Goal: Task Accomplishment & Management: Complete application form

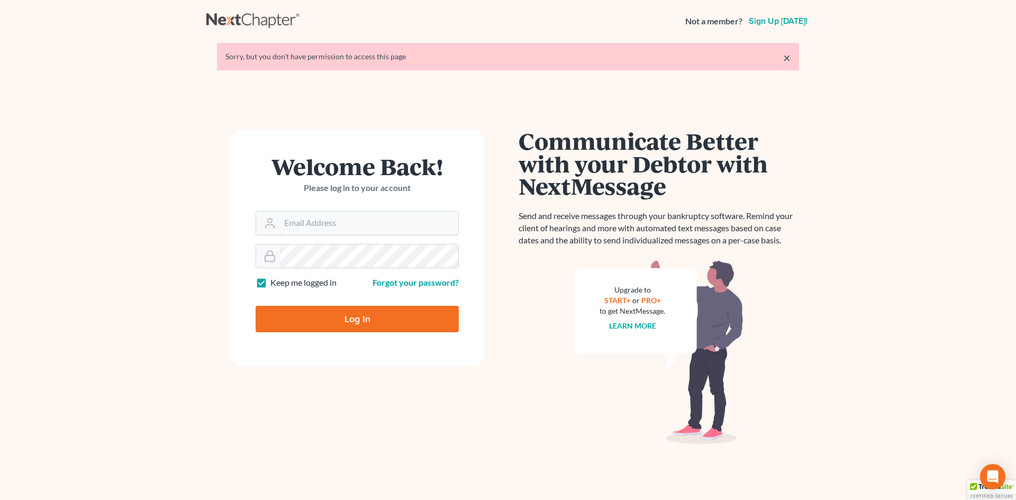
type input "[EMAIL_ADDRESS][DOMAIN_NAME]"
click at [361, 323] on input "Log In" at bounding box center [357, 319] width 203 height 26
type input "Thinking..."
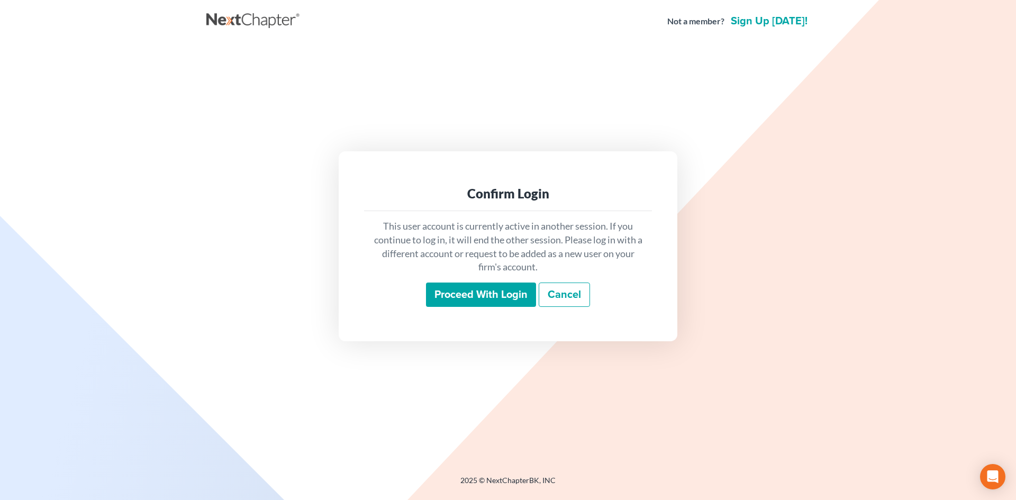
click at [446, 300] on input "Proceed with login" at bounding box center [481, 295] width 110 height 24
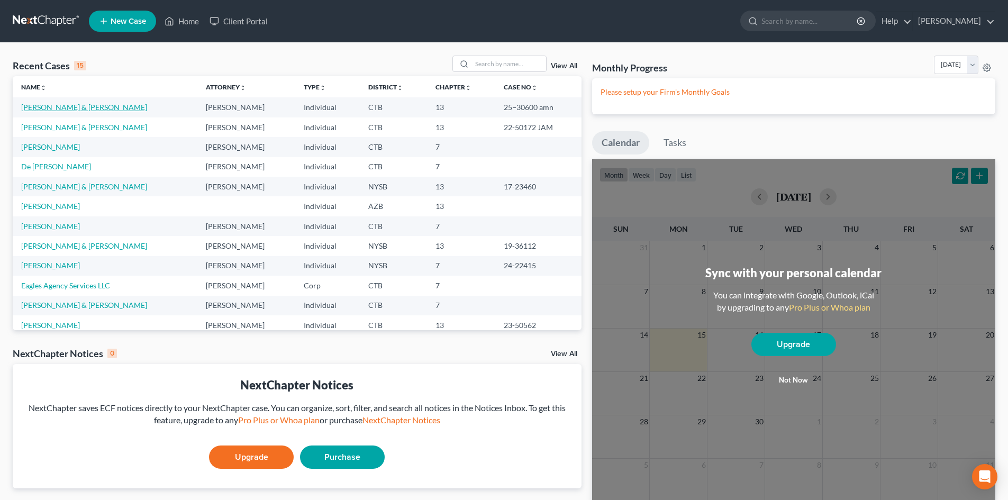
click at [71, 105] on link "Larbi, Lilian & Derick" at bounding box center [84, 107] width 126 height 9
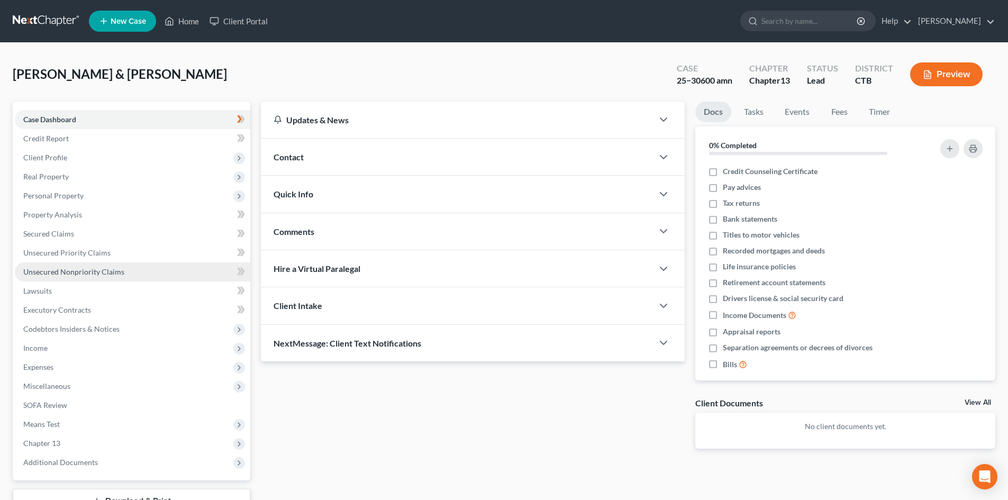
click at [111, 277] on link "Unsecured Nonpriority Claims" at bounding box center [133, 272] width 236 height 19
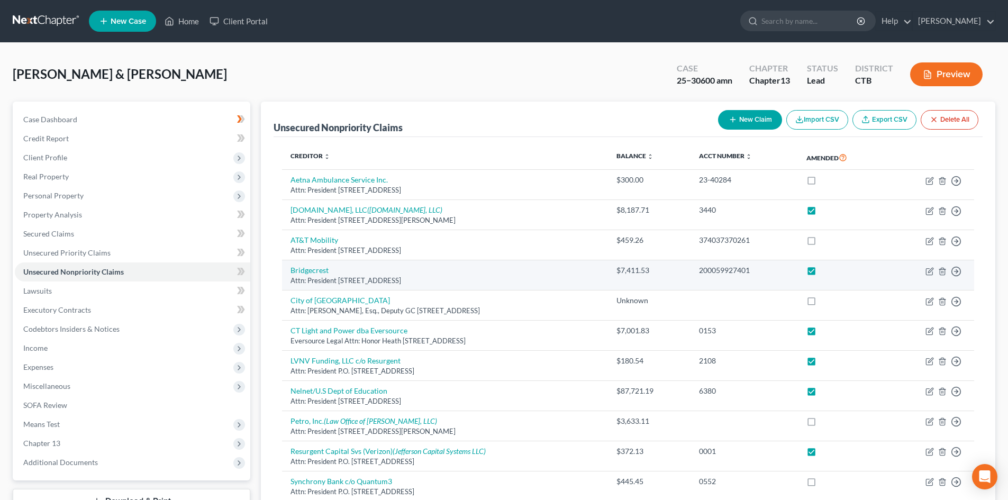
click at [821, 273] on label at bounding box center [821, 273] width 0 height 0
click at [832, 272] on input "checkbox" at bounding box center [829, 268] width 7 height 7
checkbox input "false"
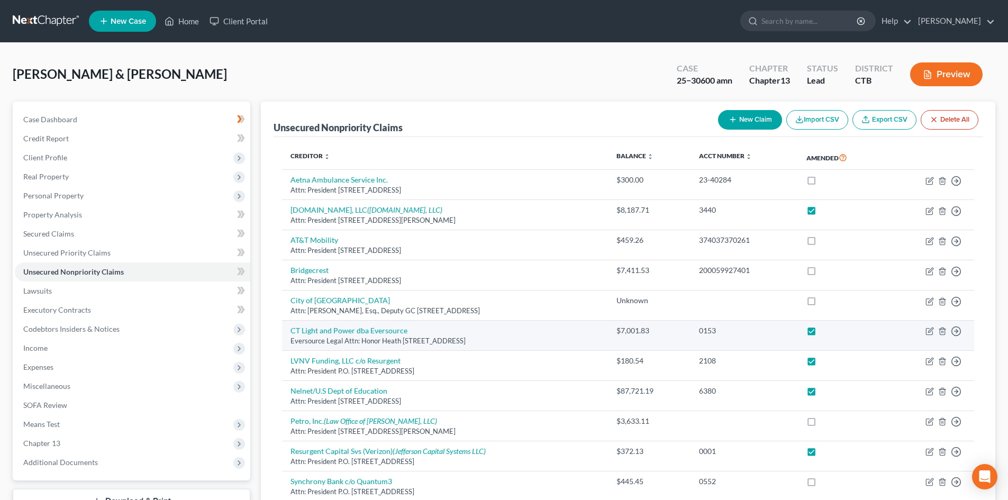
click at [821, 333] on label at bounding box center [821, 333] width 0 height 0
click at [833, 330] on input "checkbox" at bounding box center [829, 329] width 7 height 7
checkbox input "false"
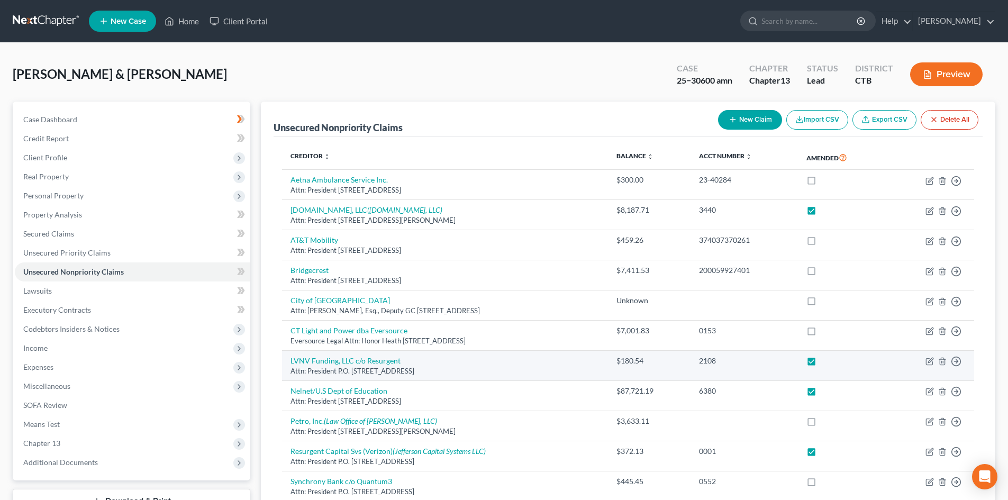
click at [821, 364] on label at bounding box center [821, 364] width 0 height 0
click at [831, 360] on input "checkbox" at bounding box center [829, 359] width 7 height 7
checkbox input "false"
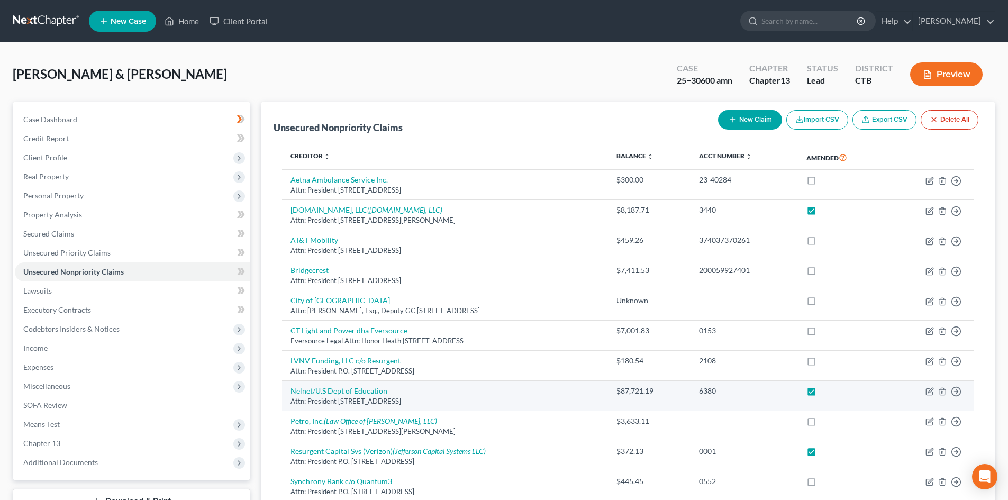
click at [821, 394] on label at bounding box center [821, 394] width 0 height 0
click at [832, 392] on input "checkbox" at bounding box center [829, 389] width 7 height 7
checkbox input "false"
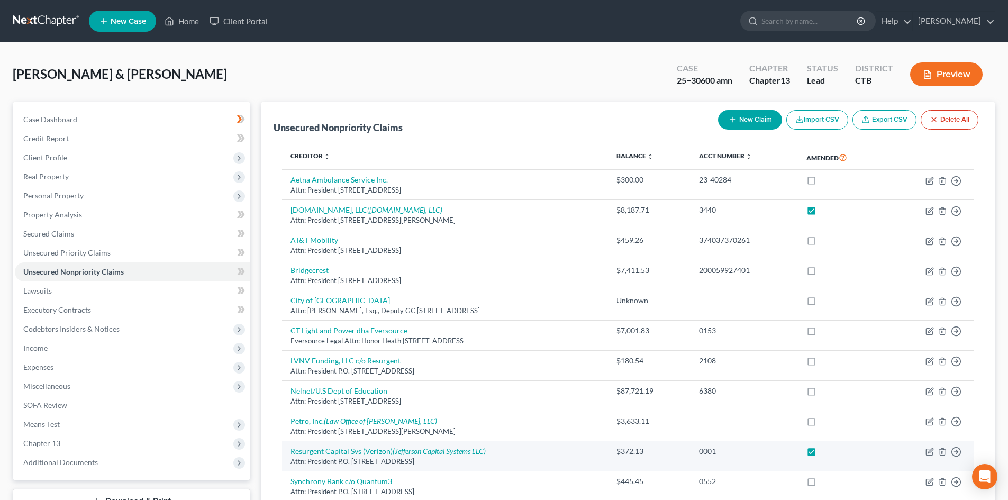
click at [821, 454] on label at bounding box center [821, 454] width 0 height 0
click at [832, 453] on input "checkbox" at bounding box center [829, 449] width 7 height 7
checkbox input "false"
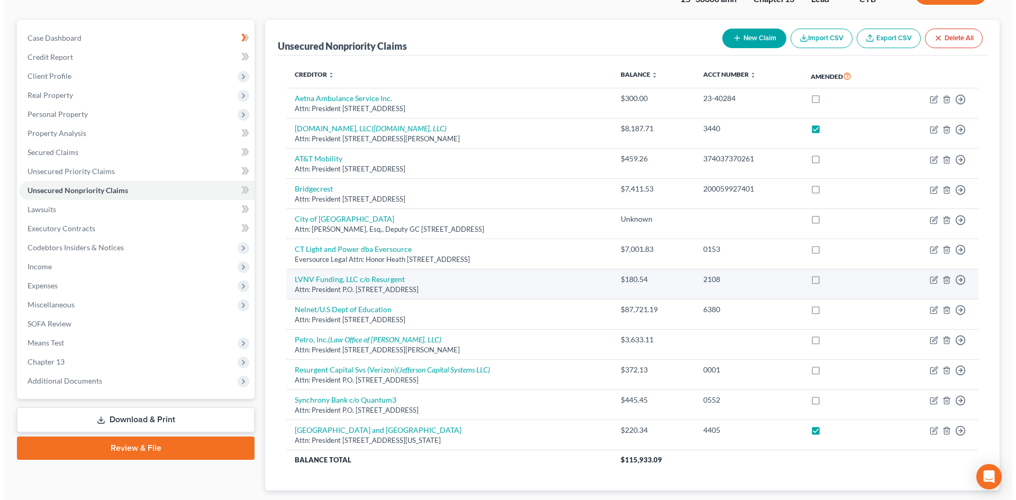
scroll to position [106, 0]
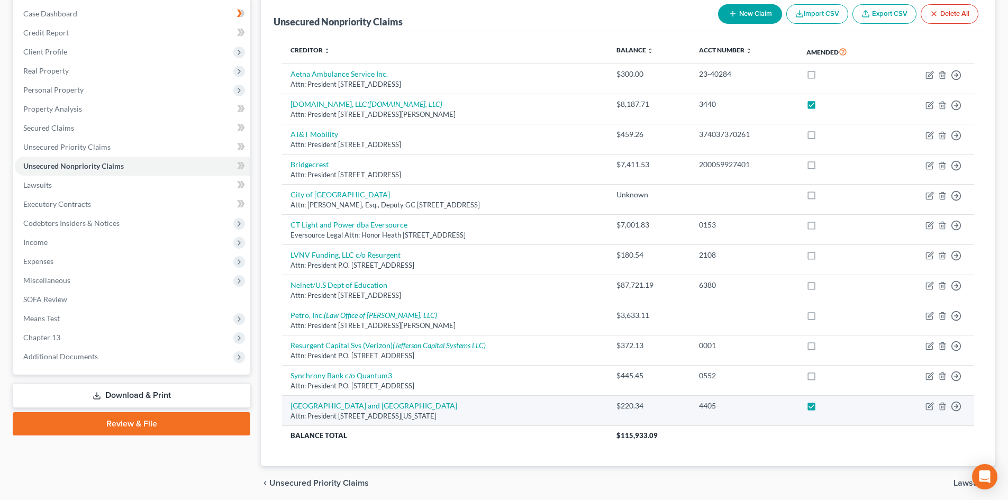
click at [821, 409] on label at bounding box center [821, 409] width 0 height 0
click at [831, 408] on input "checkbox" at bounding box center [829, 404] width 7 height 7
checkbox input "false"
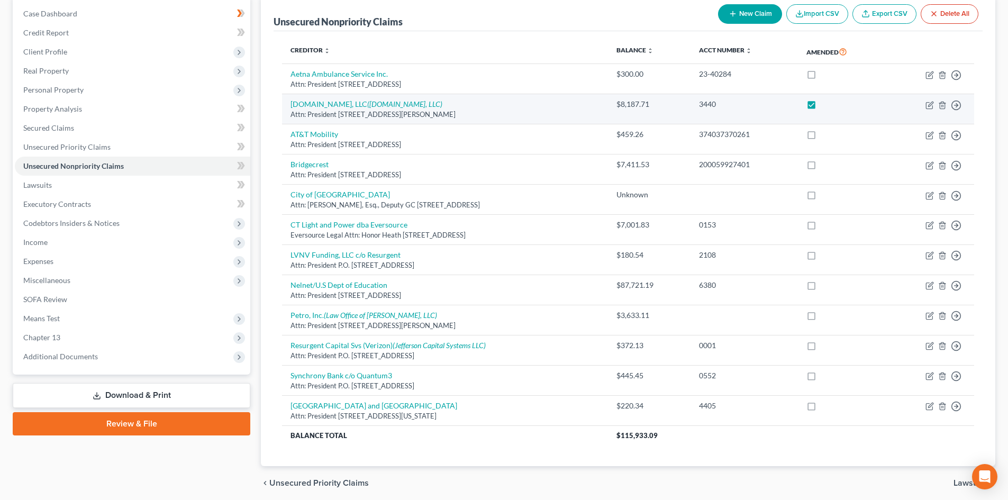
click at [499, 116] on div "Attn: President 410 Terry Avenue North, Seattle, WA 98109-5210" at bounding box center [445, 115] width 309 height 10
click at [389, 107] on icon "(Amazon.com, LLC)" at bounding box center [404, 104] width 75 height 9
select select "50"
select select "14"
select select "0"
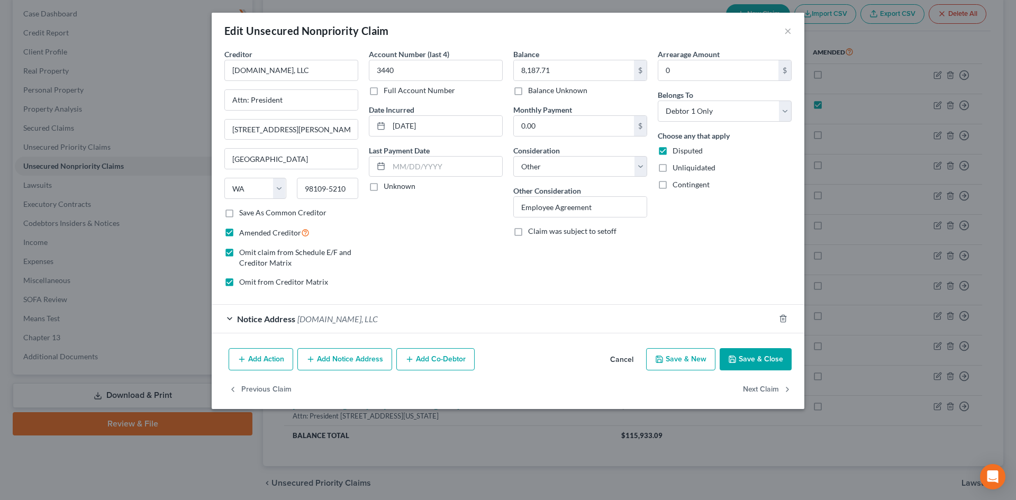
click at [239, 284] on label "Omit from Creditor Matrix" at bounding box center [283, 282] width 89 height 11
click at [243, 284] on input "Omit from Creditor Matrix" at bounding box center [246, 280] width 7 height 7
checkbox input "false"
click at [239, 254] on label "Omit claim from Schedule E/F and Creditor Matrix" at bounding box center [298, 257] width 119 height 21
click at [243, 254] on input "Omit claim from Schedule E/F and Creditor Matrix" at bounding box center [246, 250] width 7 height 7
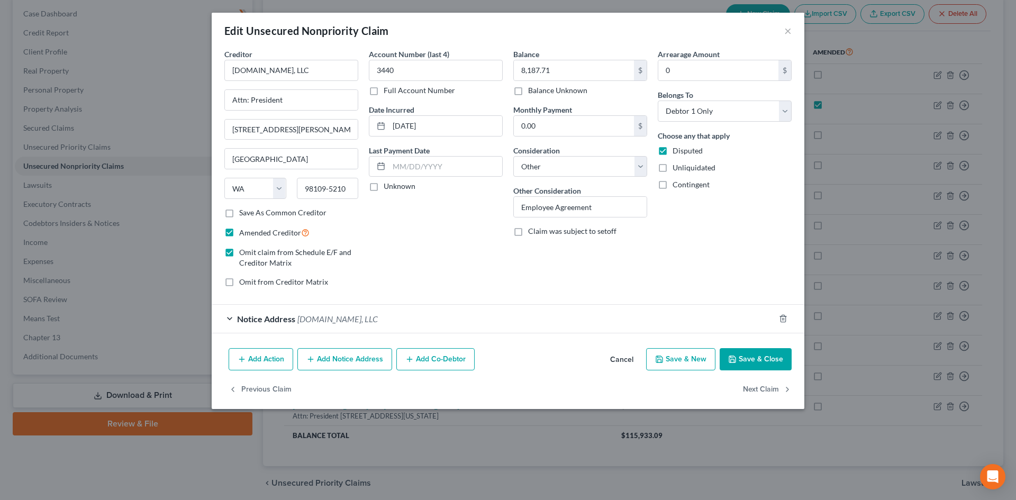
checkbox input "false"
click at [338, 316] on span "Amazon.com, LLC" at bounding box center [337, 319] width 80 height 10
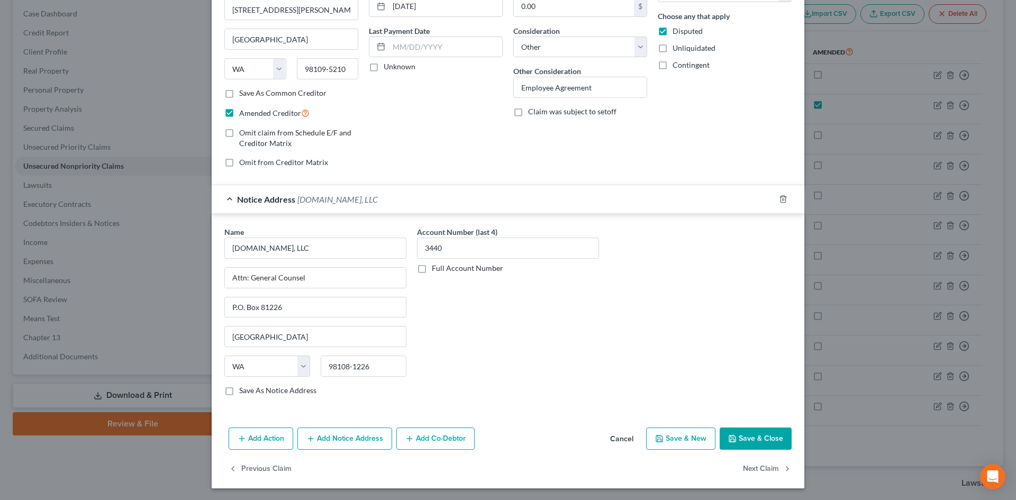
scroll to position [121, 0]
click at [762, 439] on button "Save & Close" at bounding box center [756, 438] width 72 height 22
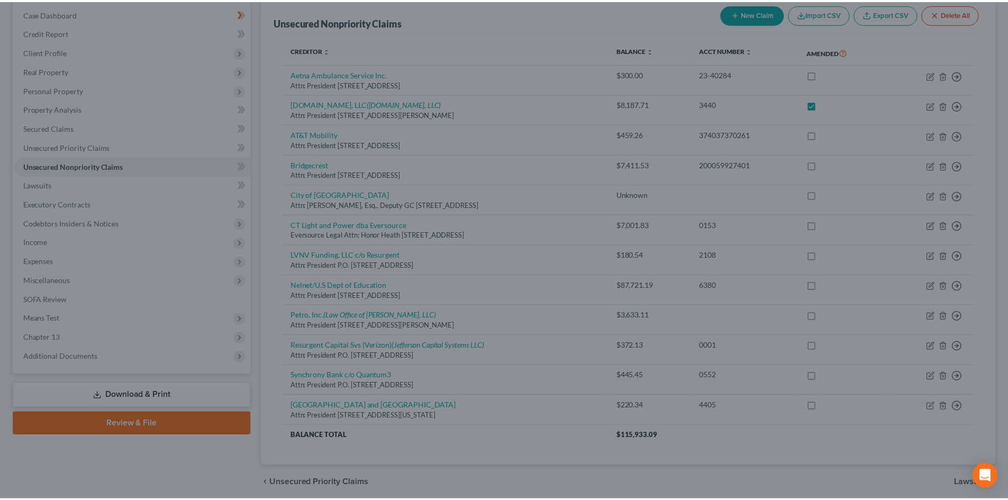
scroll to position [0, 0]
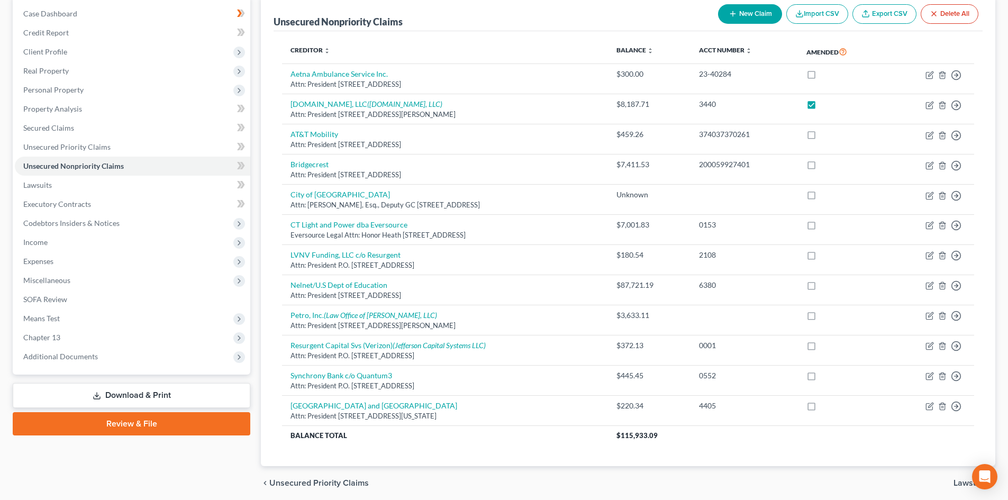
click at [143, 393] on link "Download & Print" at bounding box center [132, 395] width 238 height 25
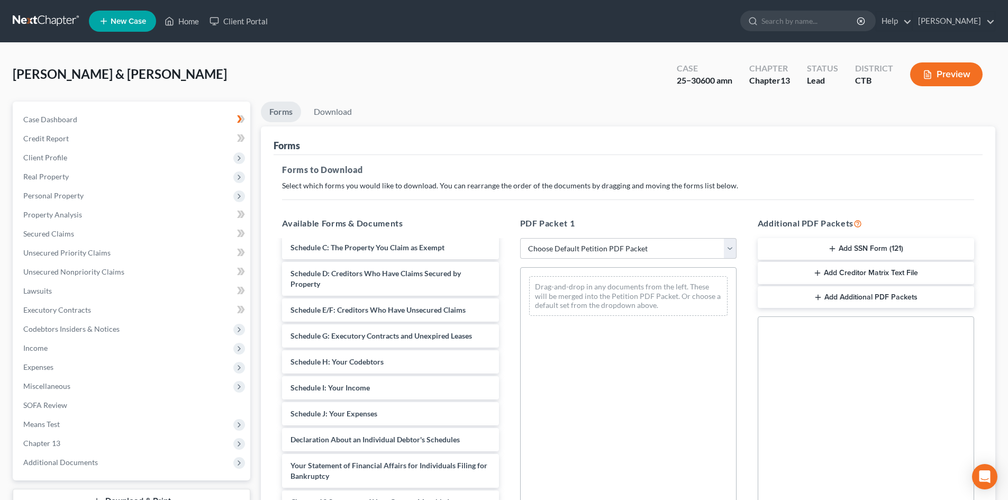
scroll to position [106, 0]
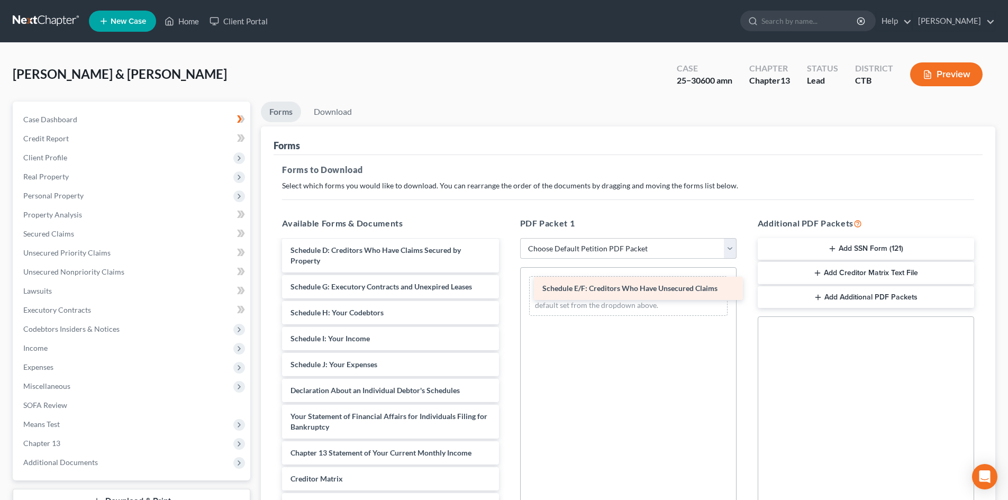
drag, startPoint x: 401, startPoint y: 290, endPoint x: 653, endPoint y: 291, distance: 252.0
click at [507, 291] on div "Schedule E/F: Creditors Who Have Unsecured Claims Voluntary Petition for Indivi…" at bounding box center [390, 357] width 233 height 444
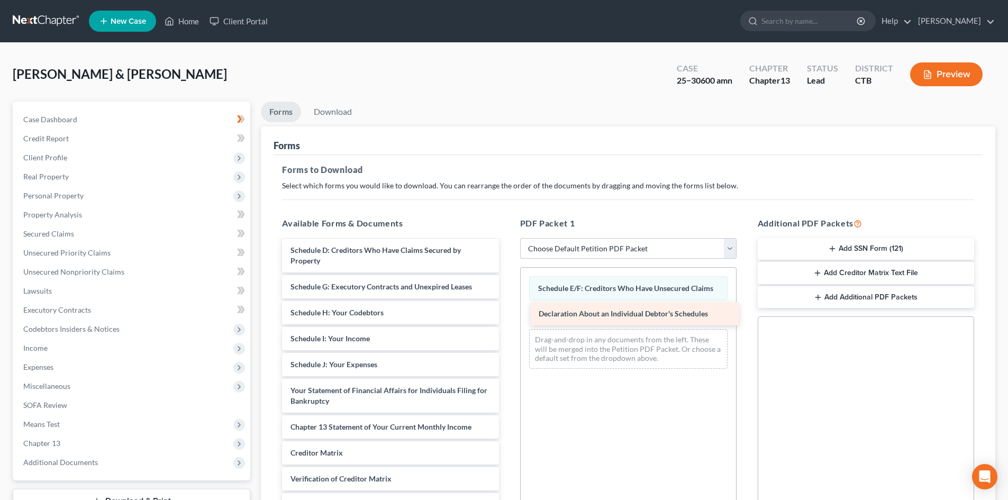
drag, startPoint x: 374, startPoint y: 392, endPoint x: 622, endPoint y: 315, distance: 259.8
click at [507, 315] on div "Declaration About an Individual Debtor's Schedules Voluntary Petition for Indiv…" at bounding box center [390, 344] width 233 height 418
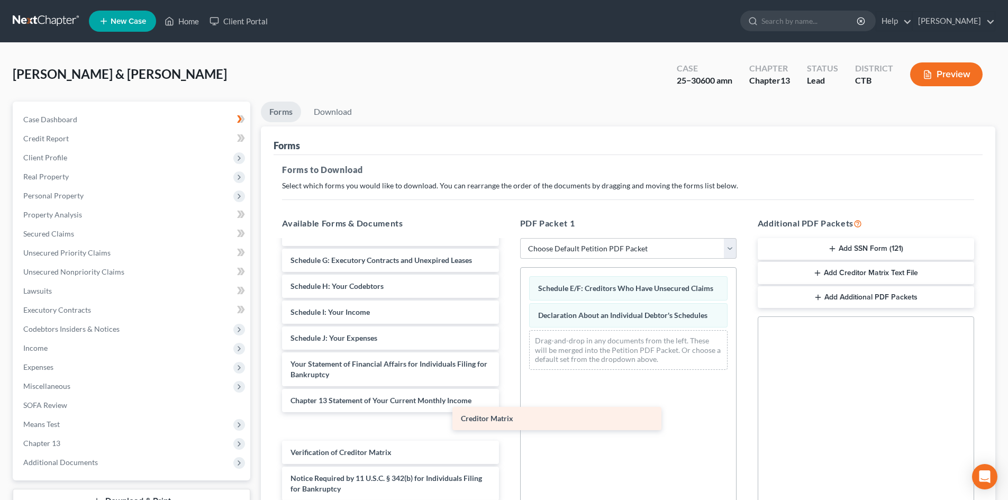
scroll to position [106, 0]
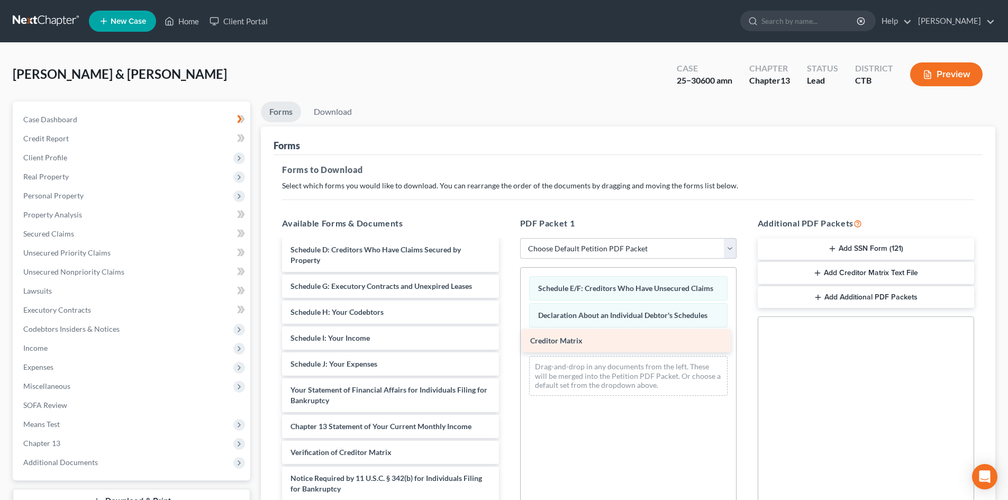
drag, startPoint x: 314, startPoint y: 427, endPoint x: 554, endPoint y: 341, distance: 254.7
click at [507, 341] on div "Creditor Matrix Voluntary Petition for Individuals Filing for Bankruptcy Summar…" at bounding box center [390, 330] width 233 height 392
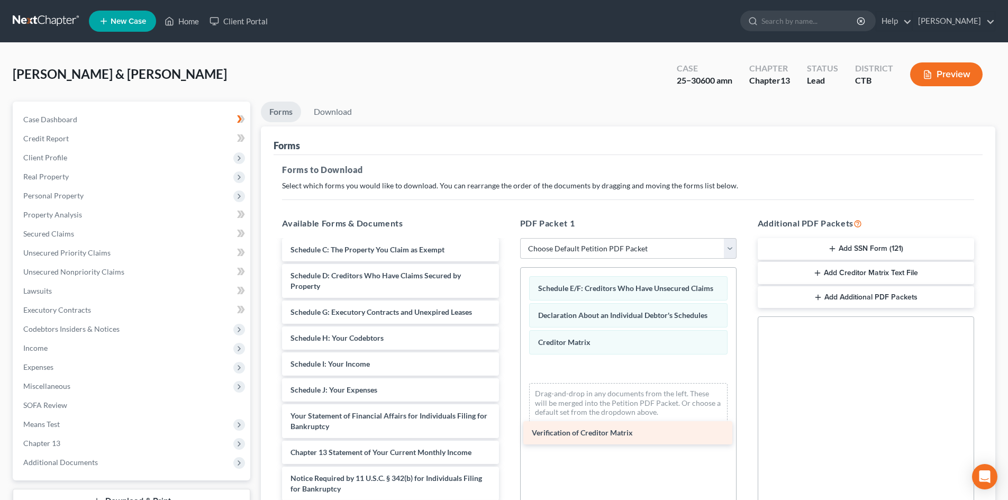
scroll to position [80, 0]
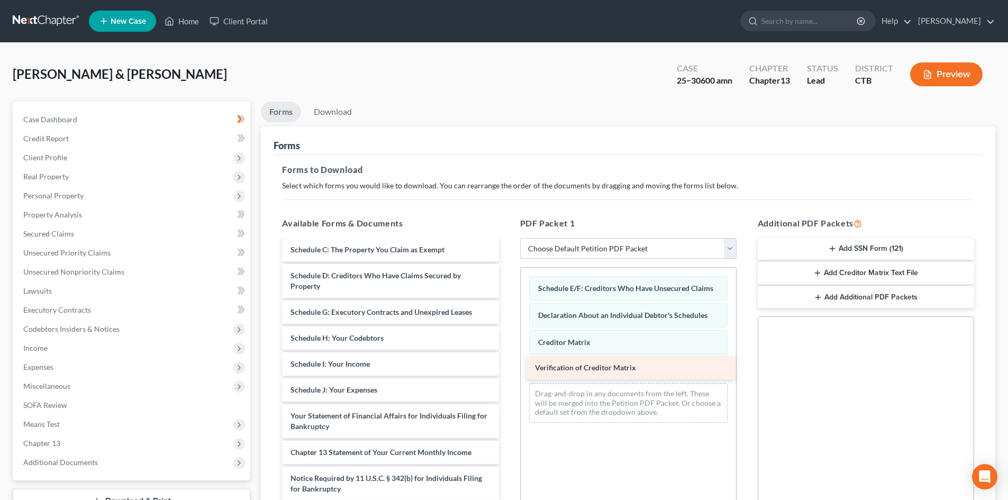
drag, startPoint x: 335, startPoint y: 453, endPoint x: 579, endPoint y: 368, distance: 258.8
click at [507, 368] on div "Verification of Creditor Matrix Voluntary Petition for Individuals Filing for B…" at bounding box center [390, 343] width 233 height 366
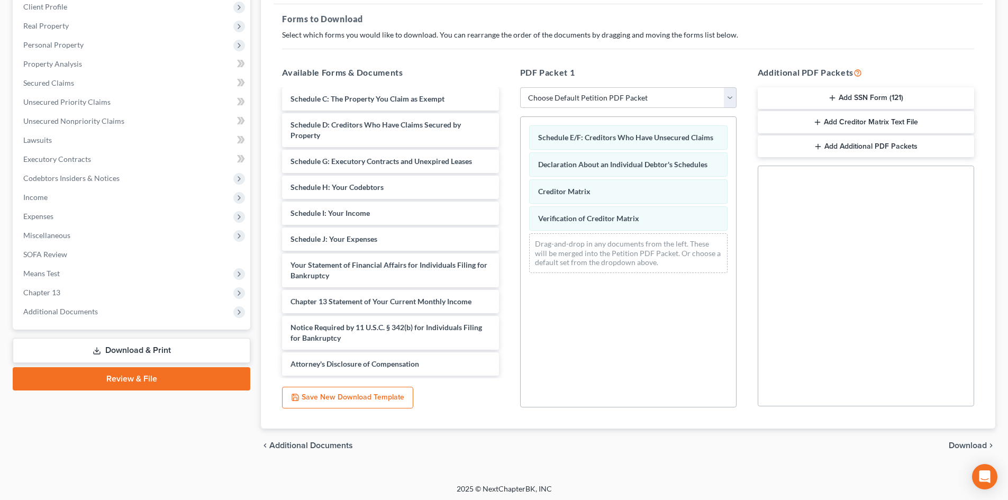
scroll to position [154, 0]
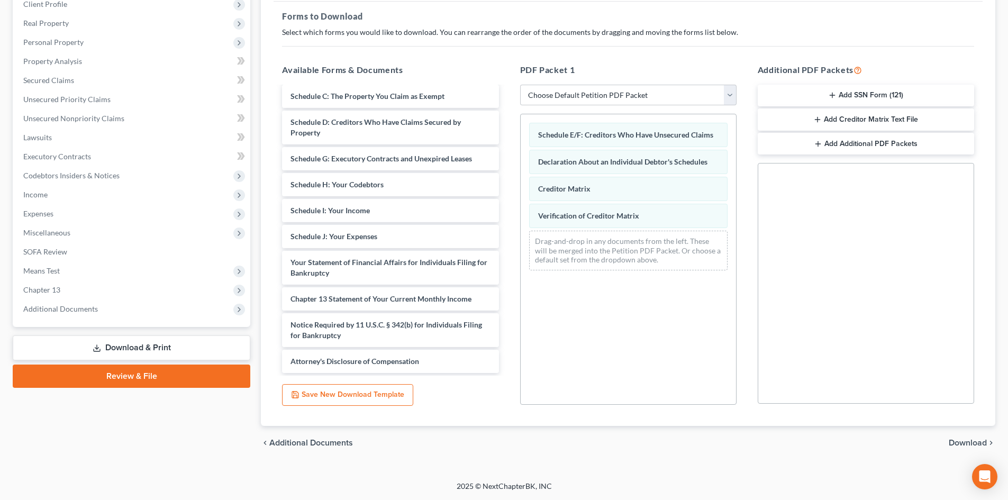
click at [896, 121] on button "Add Creditor Matrix Text File" at bounding box center [866, 120] width 216 height 22
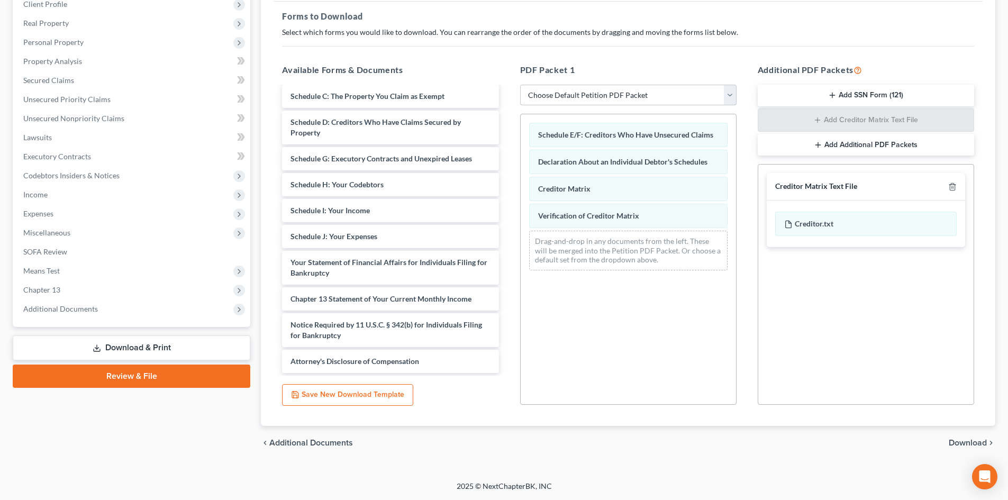
click at [733, 92] on select "Choose Default Petition PDF Packet Complete Bankruptcy Petition (all forms and …" at bounding box center [628, 95] width 216 height 21
select select "2"
click at [520, 85] on select "Choose Default Petition PDF Packet Complete Bankruptcy Petition (all forms and …" at bounding box center [628, 95] width 216 height 21
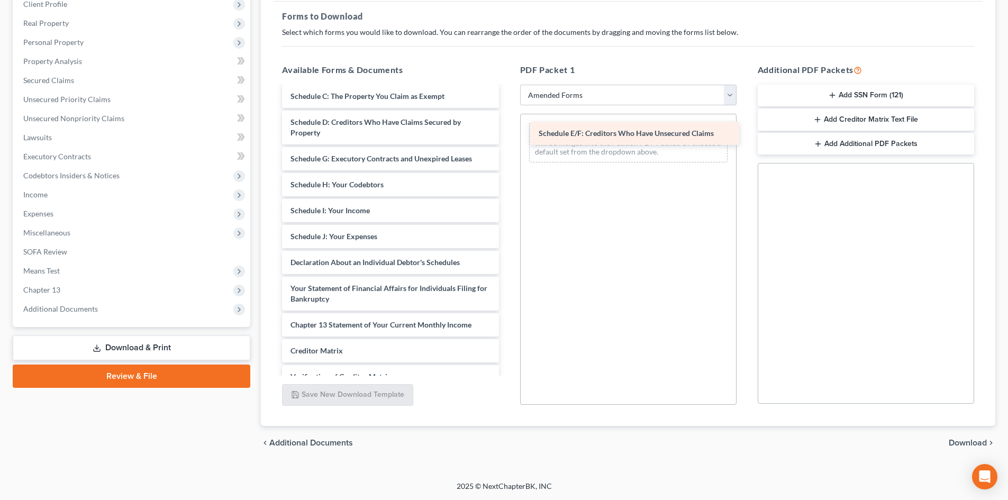
drag, startPoint x: 358, startPoint y: 162, endPoint x: 607, endPoint y: 137, distance: 249.5
click at [507, 137] on div "Schedule E/F: Creditors Who Have Unsecured Claims Voluntary Petition for Indivi…" at bounding box center [390, 229] width 233 height 444
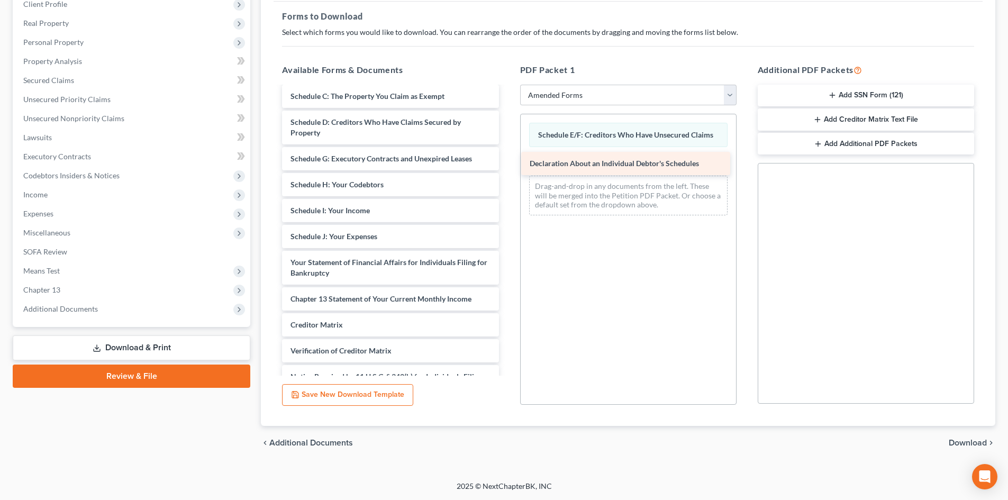
drag, startPoint x: 352, startPoint y: 265, endPoint x: 591, endPoint y: 166, distance: 258.9
click at [507, 166] on div "Declaration About an Individual Debtor's Schedules Voluntary Petition for Indiv…" at bounding box center [390, 216] width 233 height 418
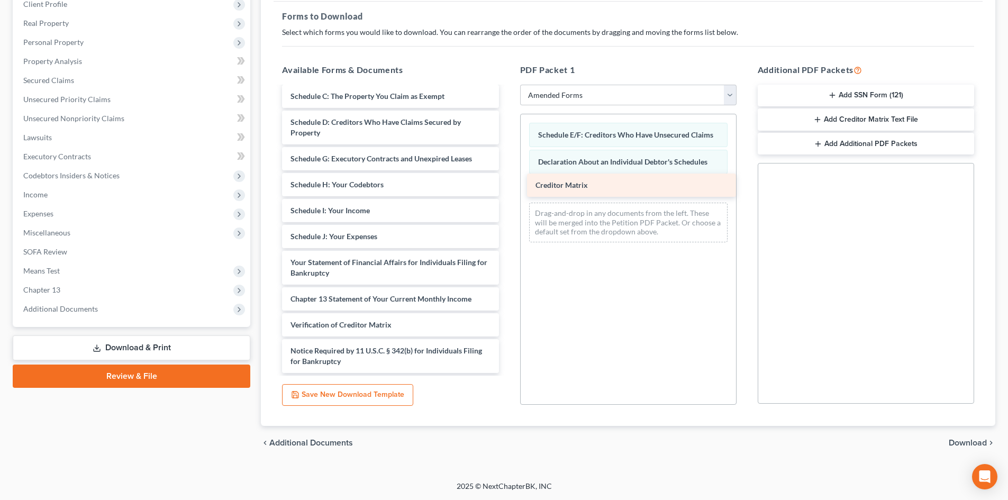
drag, startPoint x: 333, startPoint y: 332, endPoint x: 579, endPoint y: 193, distance: 282.1
click at [507, 193] on div "Creditor Matrix Voluntary Petition for Individuals Filing for Bankruptcy Summar…" at bounding box center [390, 203] width 233 height 392
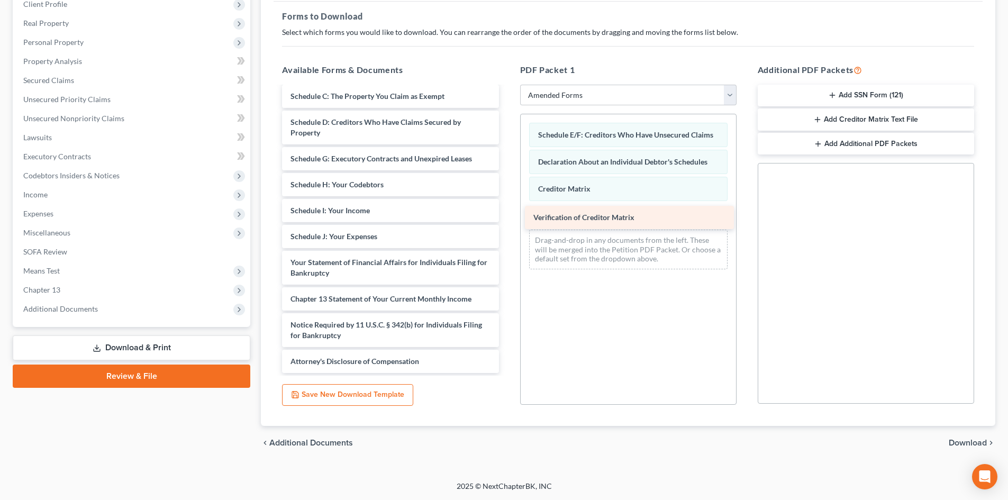
drag, startPoint x: 340, startPoint y: 326, endPoint x: 583, endPoint y: 219, distance: 265.7
click at [507, 219] on div "Verification of Creditor Matrix Voluntary Petition for Individuals Filing for B…" at bounding box center [390, 190] width 233 height 366
click at [807, 123] on button "Add Creditor Matrix Text File" at bounding box center [866, 120] width 216 height 22
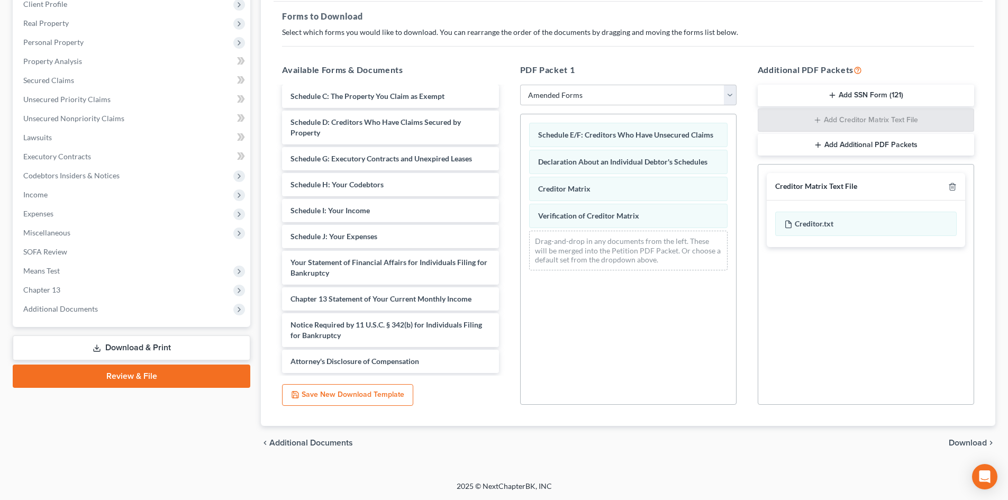
click at [962, 444] on span "Download" at bounding box center [968, 443] width 38 height 8
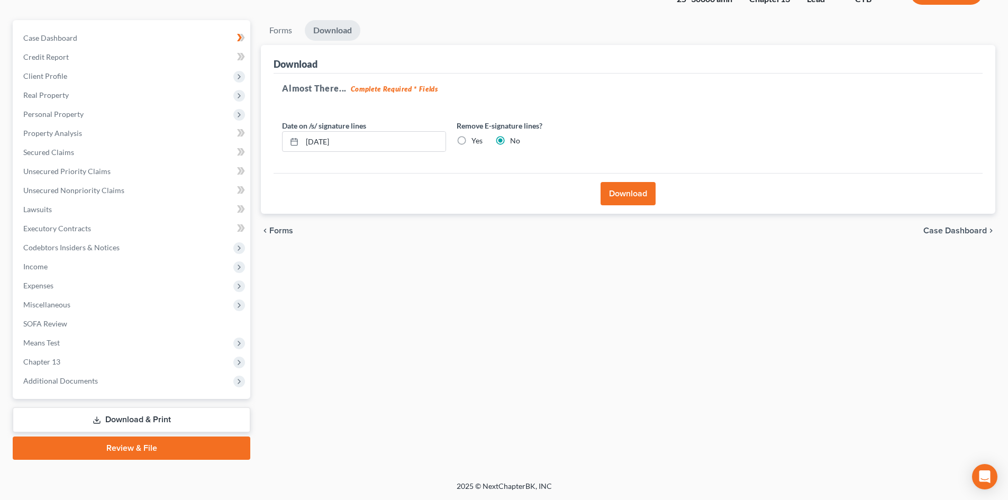
click at [619, 192] on button "Download" at bounding box center [628, 193] width 55 height 23
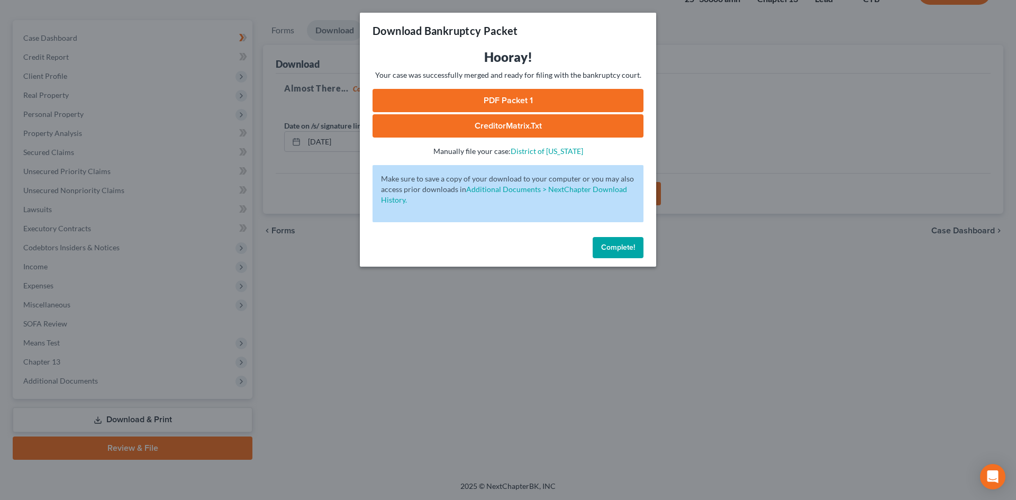
click at [529, 97] on link "PDF Packet 1" at bounding box center [508, 100] width 271 height 23
click at [626, 243] on span "Complete!" at bounding box center [618, 247] width 34 height 9
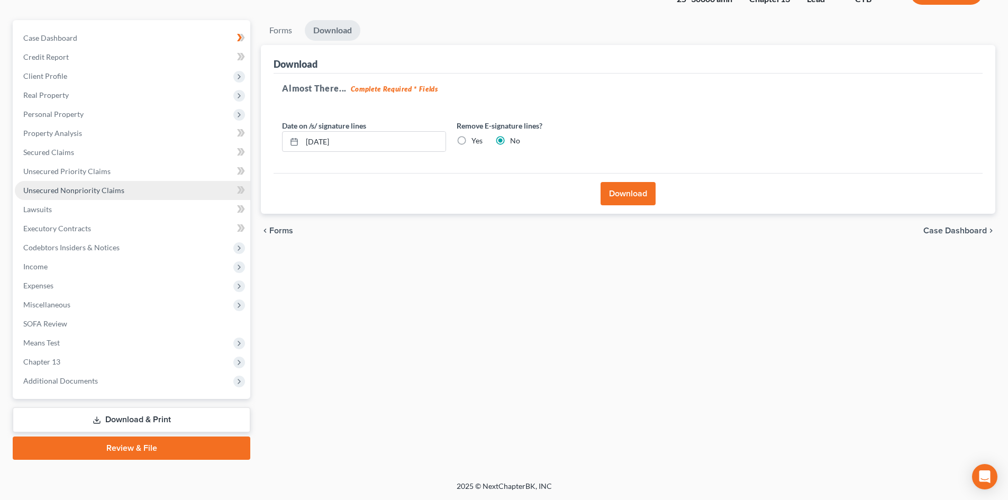
click at [72, 189] on span "Unsecured Nonpriority Claims" at bounding box center [73, 190] width 101 height 9
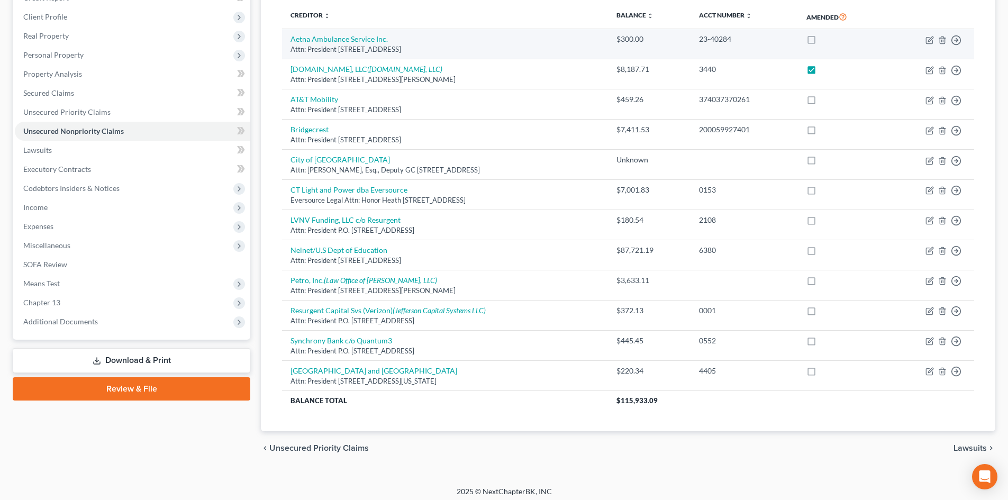
scroll to position [146, 0]
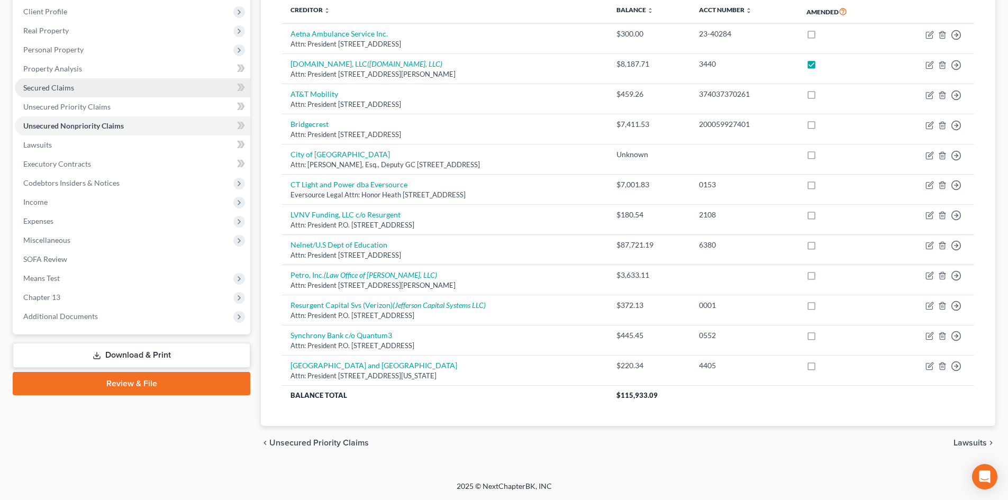
click at [57, 88] on span "Secured Claims" at bounding box center [48, 87] width 51 height 9
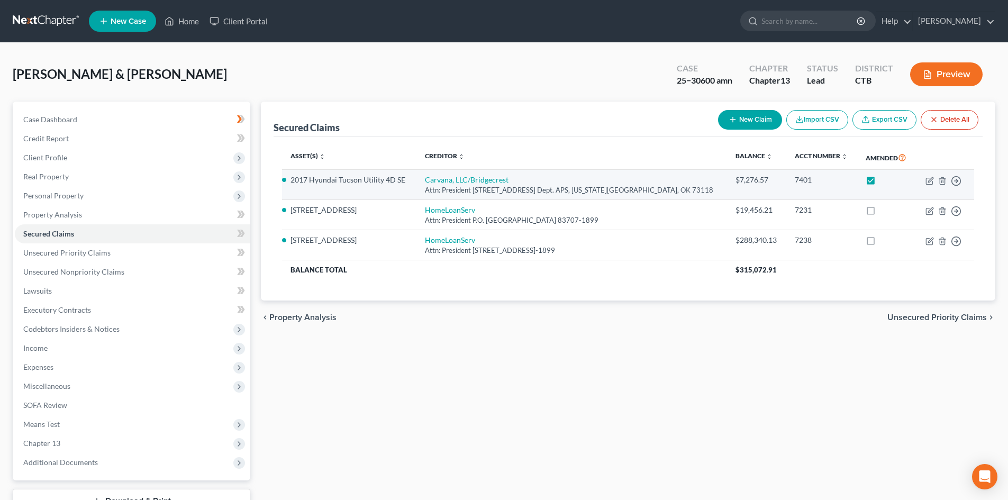
click at [881, 183] on label at bounding box center [881, 183] width 0 height 0
click at [885, 182] on input "checkbox" at bounding box center [888, 178] width 7 height 7
checkbox input "false"
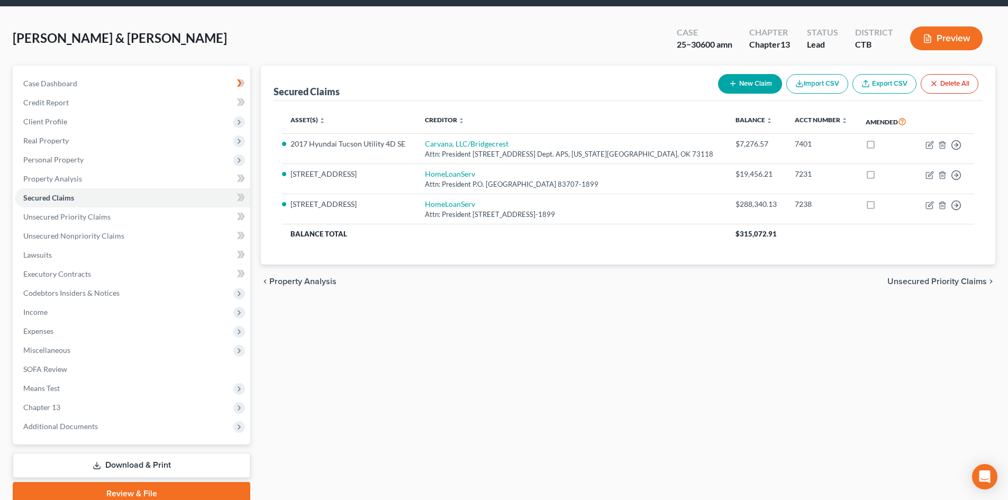
scroll to position [82, 0]
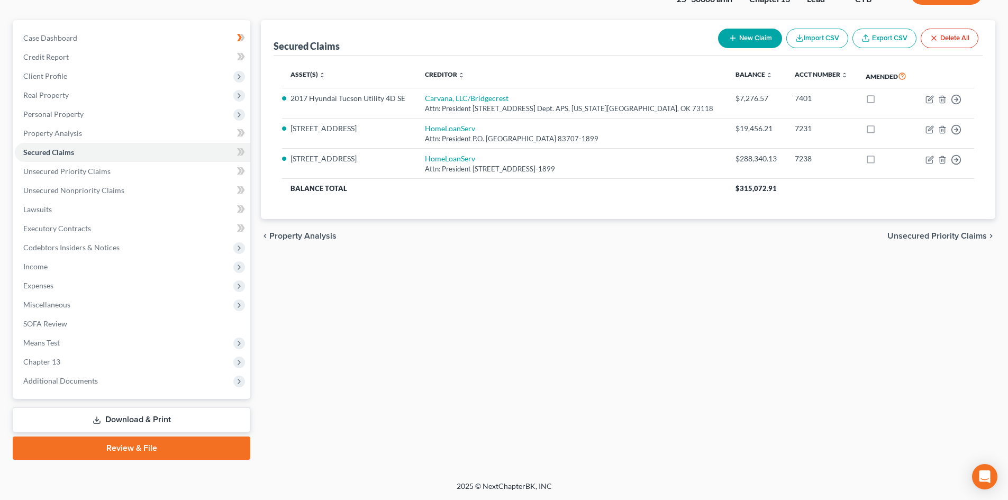
click at [132, 415] on link "Download & Print" at bounding box center [132, 420] width 238 height 25
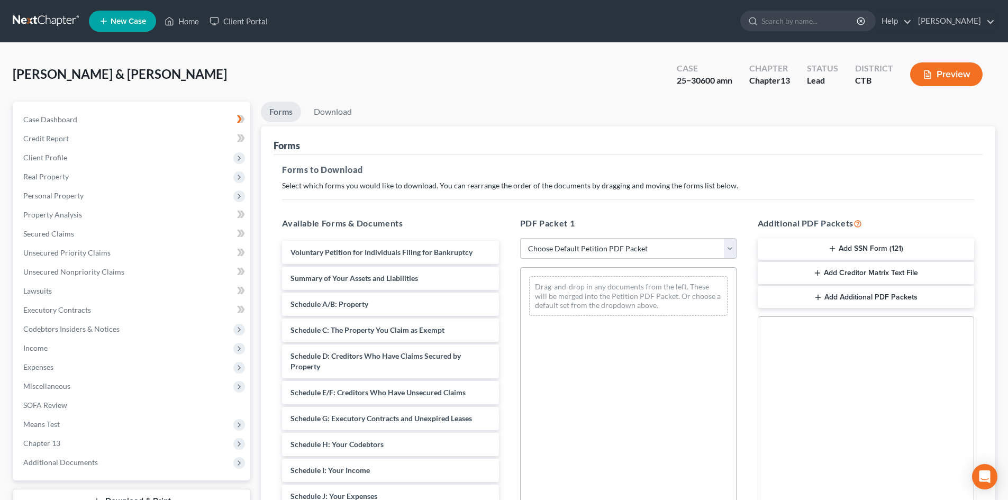
click at [735, 247] on select "Choose Default Petition PDF Packet Complete Bankruptcy Petition (all forms and …" at bounding box center [628, 248] width 216 height 21
select select "2"
click at [520, 238] on select "Choose Default Petition PDF Packet Complete Bankruptcy Petition (all forms and …" at bounding box center [628, 248] width 216 height 21
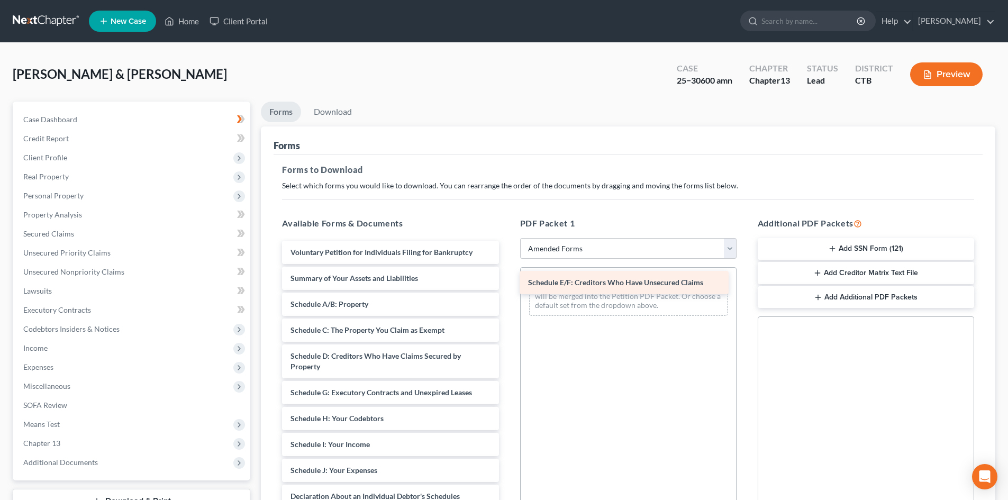
drag, startPoint x: 296, startPoint y: 391, endPoint x: 534, endPoint y: 281, distance: 261.9
click at [507, 281] on div "Schedule E/F: Creditors Who Have Unsecured Claims Voluntary Petition for Indivi…" at bounding box center [390, 463] width 233 height 444
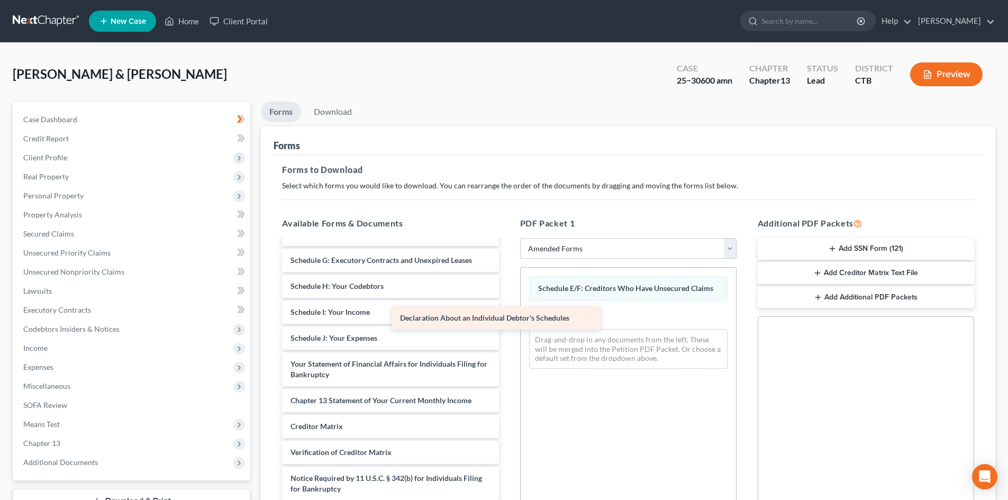
scroll to position [132, 0]
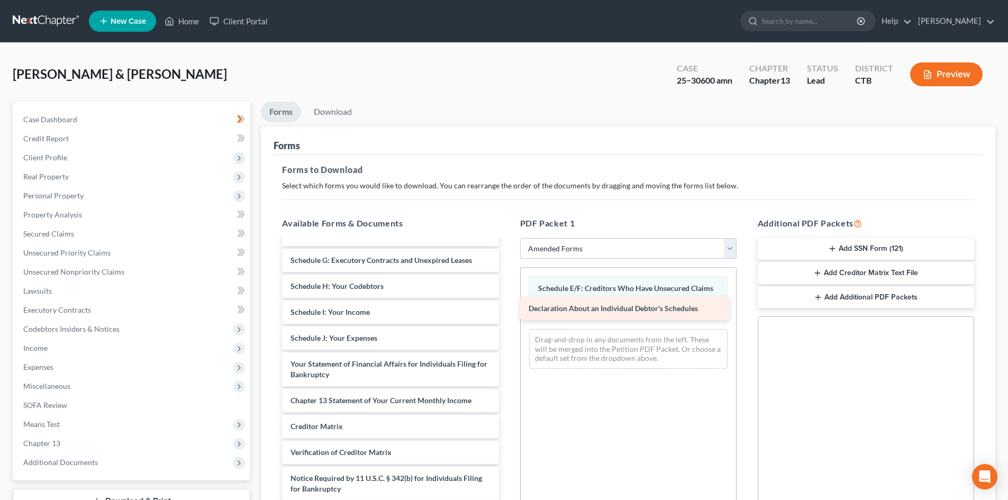
drag, startPoint x: 422, startPoint y: 343, endPoint x: 661, endPoint y: 313, distance: 240.0
click at [507, 313] on div "Declaration About an Individual Debtor's Schedules Voluntary Petition for Indiv…" at bounding box center [390, 318] width 233 height 418
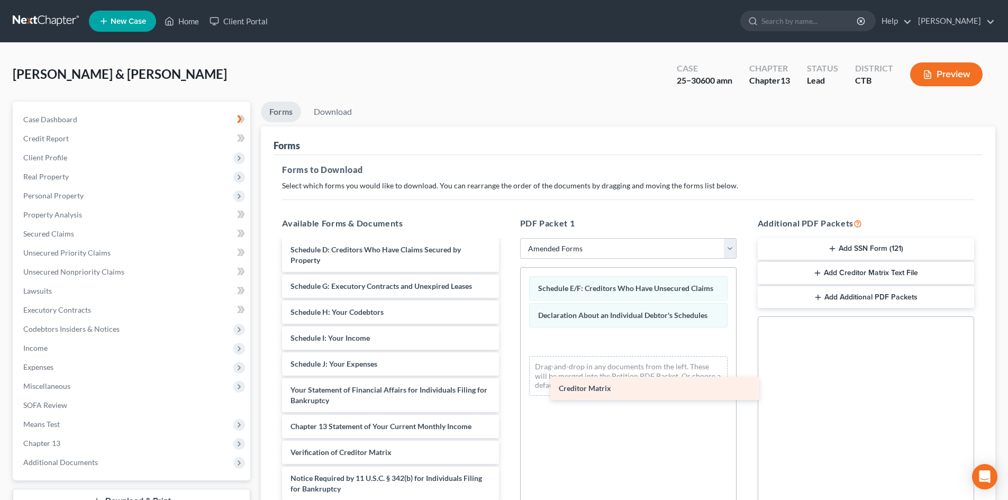
scroll to position [106, 0]
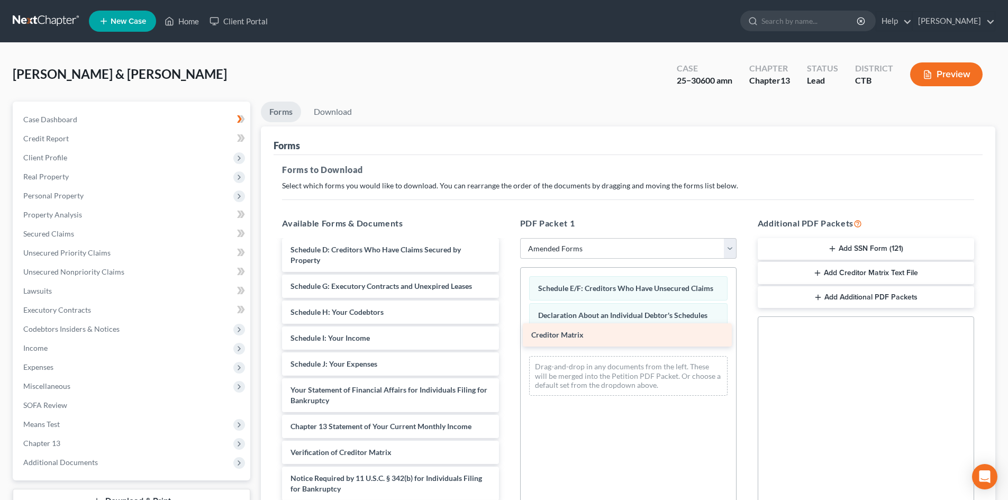
drag, startPoint x: 323, startPoint y: 425, endPoint x: 564, endPoint y: 333, distance: 257.7
click at [507, 333] on div "Creditor Matrix Voluntary Petition for Individuals Filing for Bankruptcy Summar…" at bounding box center [390, 330] width 233 height 392
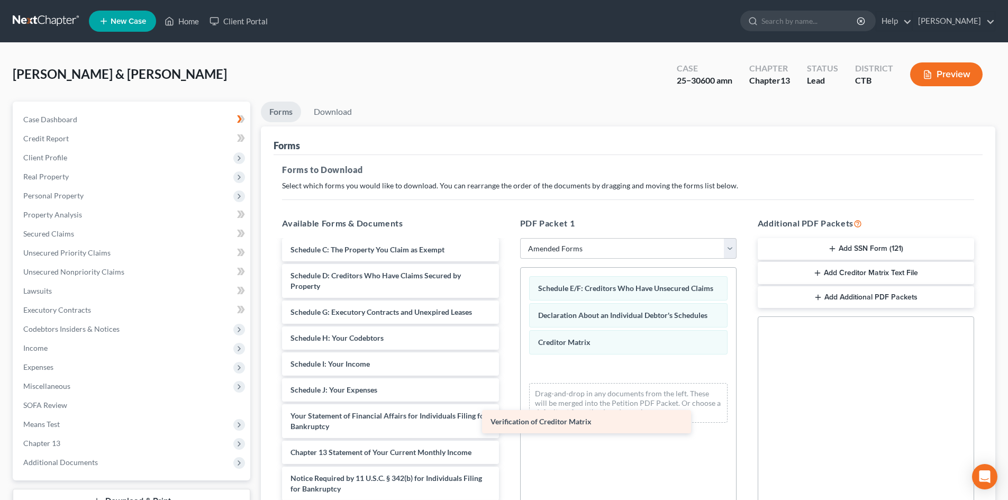
scroll to position [80, 0]
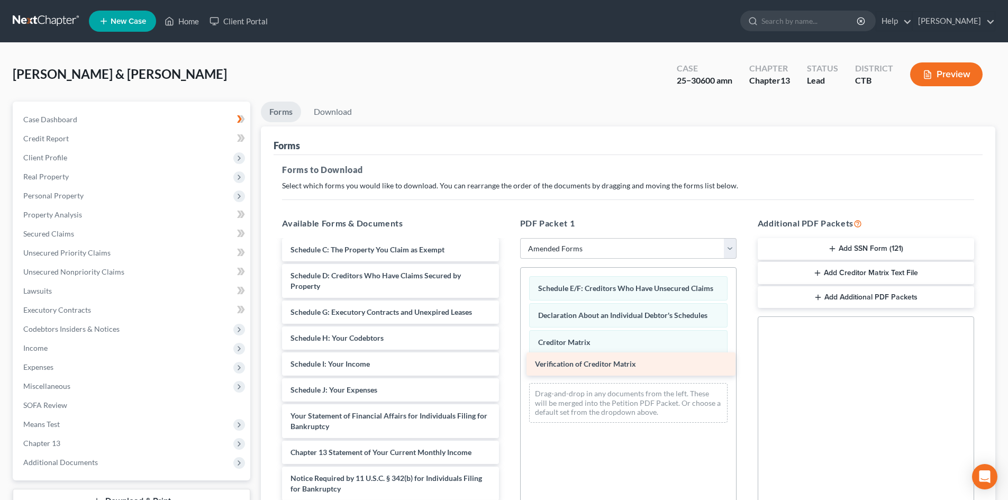
drag, startPoint x: 375, startPoint y: 454, endPoint x: 620, endPoint y: 365, distance: 260.0
click at [507, 365] on div "Verification of Creditor Matrix Voluntary Petition for Individuals Filing for B…" at bounding box center [390, 343] width 233 height 366
click at [836, 273] on button "Add Creditor Matrix Text File" at bounding box center [866, 273] width 216 height 22
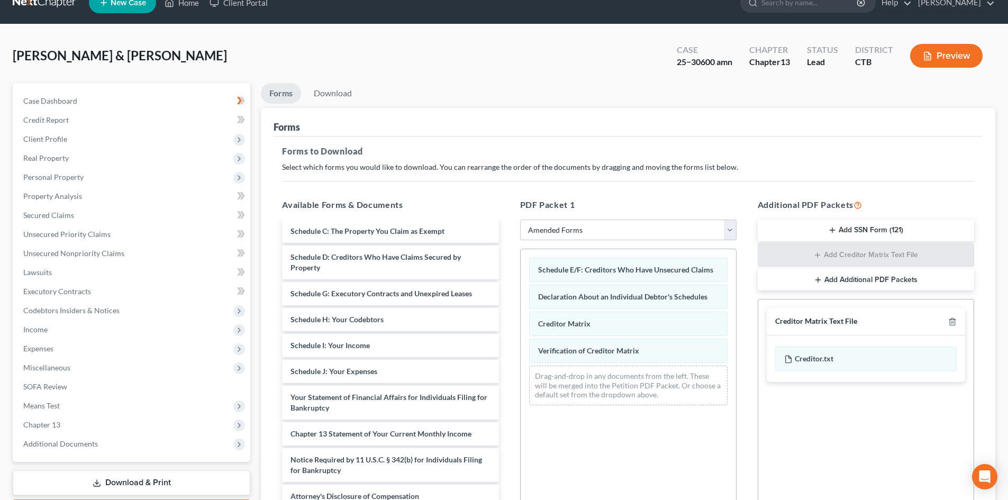
scroll to position [154, 0]
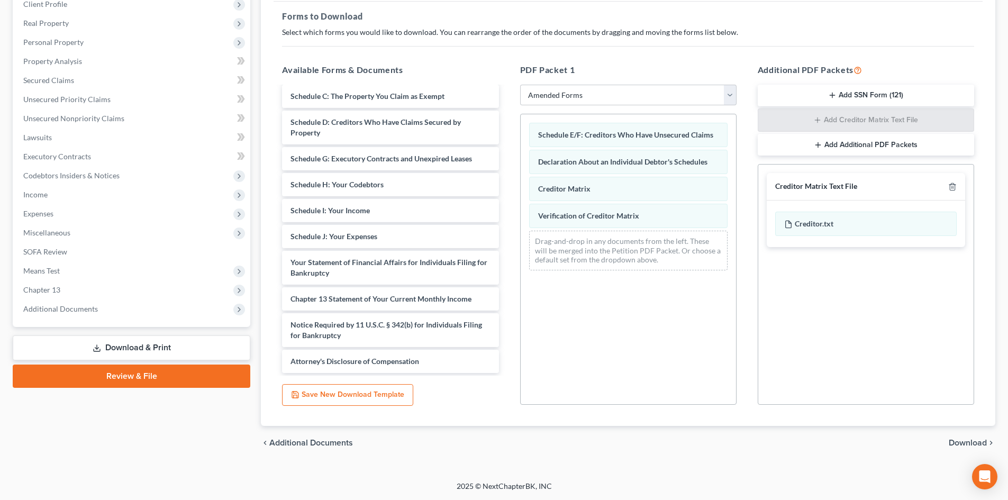
click at [963, 447] on span "Download" at bounding box center [968, 443] width 38 height 8
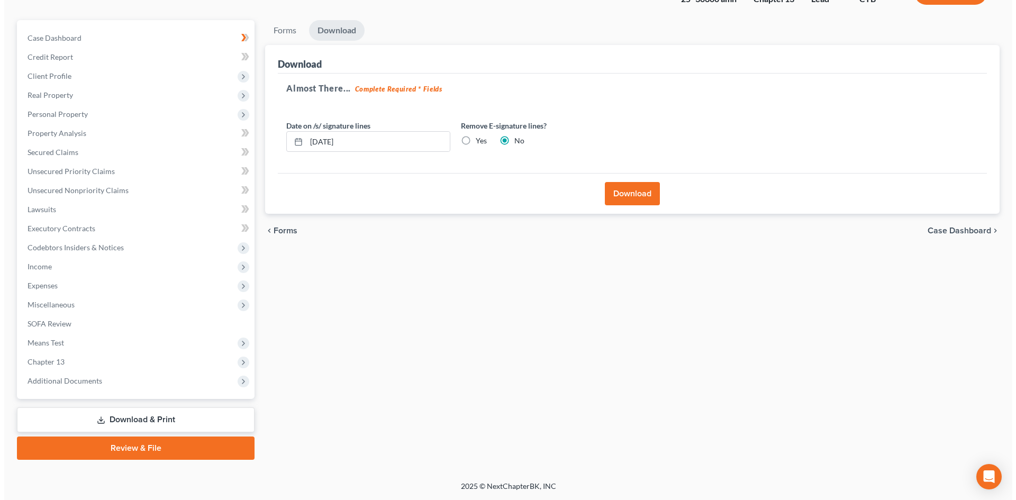
scroll to position [82, 0]
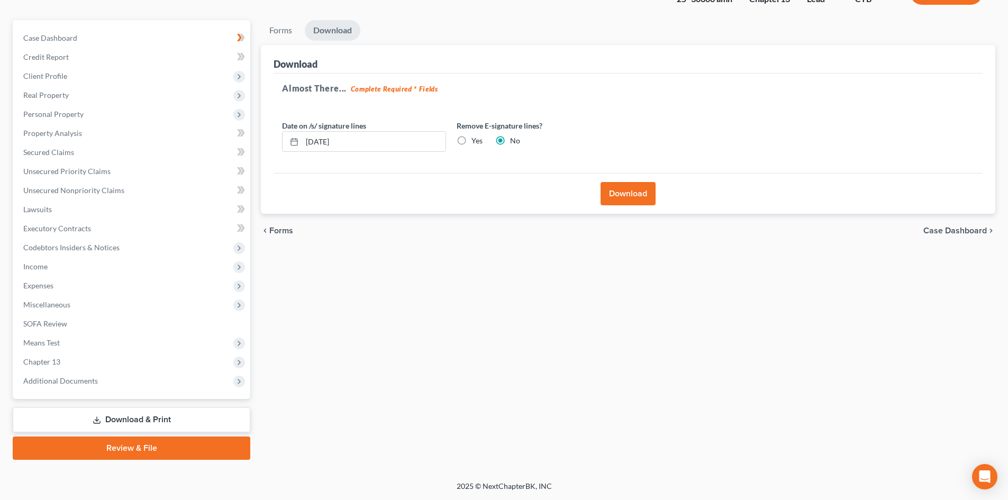
click at [618, 199] on button "Download" at bounding box center [628, 193] width 55 height 23
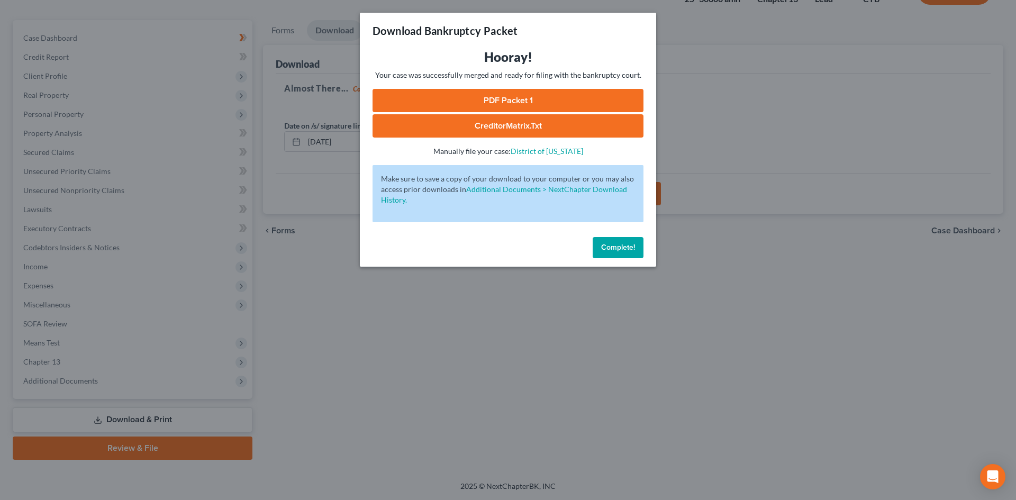
click at [498, 105] on link "PDF Packet 1" at bounding box center [508, 100] width 271 height 23
